Goal: Task Accomplishment & Management: Use online tool/utility

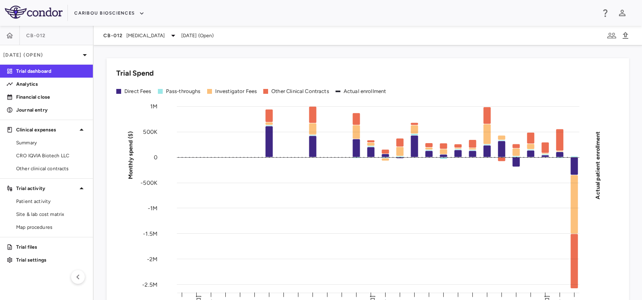
click at [317, 219] on rect at bounding box center [378, 197] width 402 height 182
click at [36, 157] on span "CRO IQVIA Biotech LLC" at bounding box center [51, 155] width 70 height 7
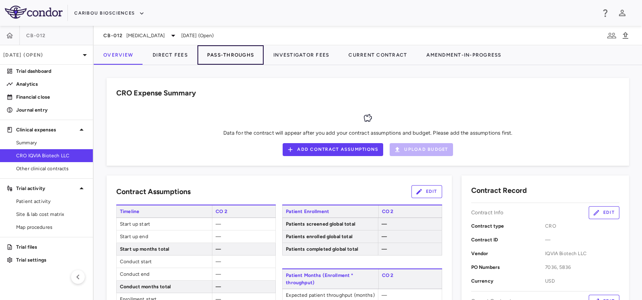
click at [225, 54] on button "Pass-Throughs" at bounding box center [230, 54] width 66 height 19
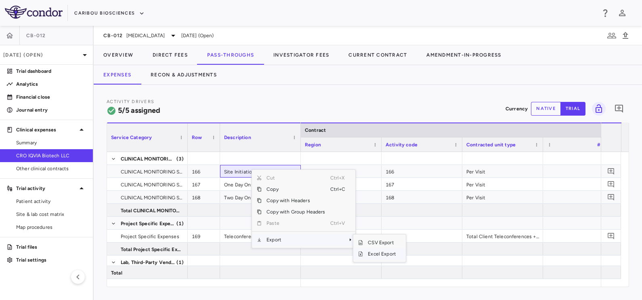
click at [387, 254] on span "Excel Export" at bounding box center [382, 253] width 38 height 11
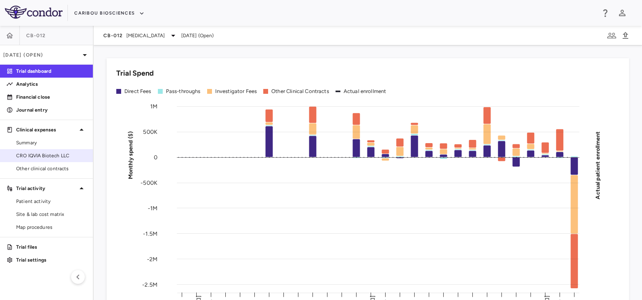
click at [46, 165] on span "Other clinical contracts" at bounding box center [51, 168] width 70 height 7
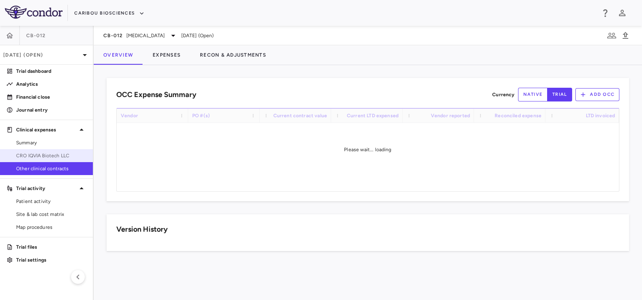
click at [49, 155] on span "CRO IQVIA Biotech LLC" at bounding box center [51, 155] width 70 height 7
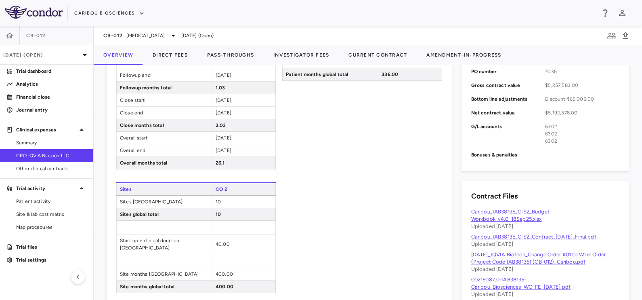
scroll to position [278, 0]
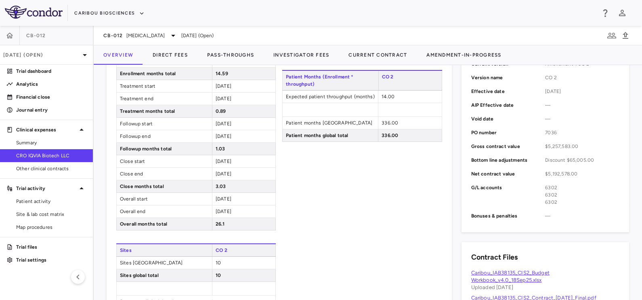
click at [383, 178] on div "Patient Enrollment CO 2 Patients screened [GEOGRAPHIC_DATA] 34 Patients screene…" at bounding box center [361, 154] width 159 height 400
